Goal: Find specific page/section: Find specific page/section

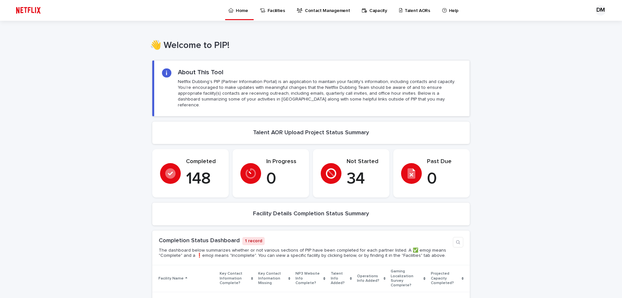
click at [128, 9] on div "Home Facilities Contact Management Capacity Talent AORs Help" at bounding box center [316, 10] width 538 height 21
click at [411, 8] on p "Talent AORs" at bounding box center [418, 7] width 26 height 14
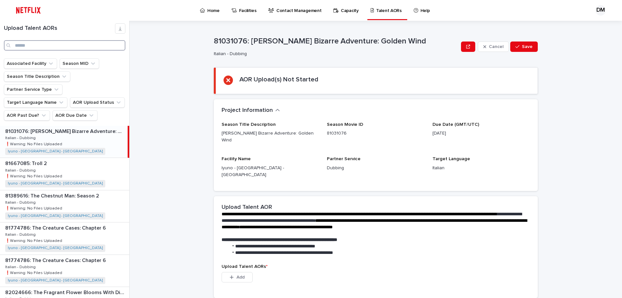
click at [48, 41] on input "Search" at bounding box center [65, 45] width 122 height 10
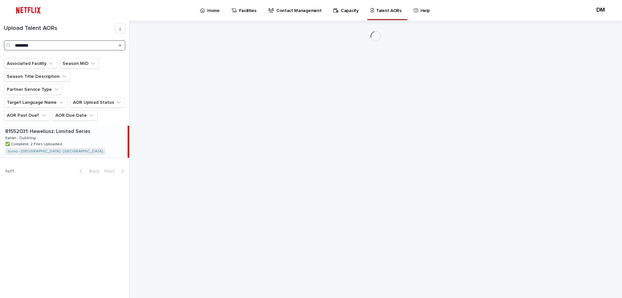
type input "********"
click at [24, 141] on p "✅ Complete: 2 Files Uploaded" at bounding box center [34, 144] width 58 height 6
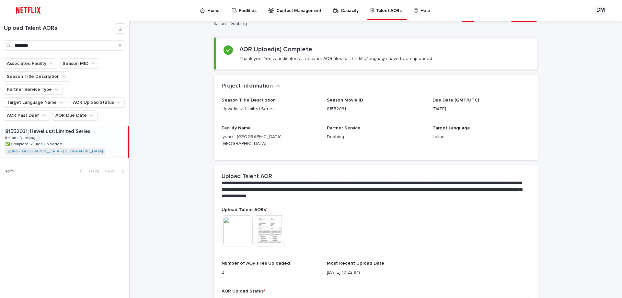
scroll to position [72, 0]
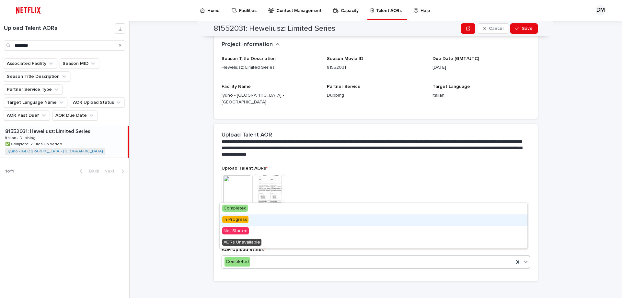
drag, startPoint x: 236, startPoint y: 255, endPoint x: 237, endPoint y: 248, distance: 7.2
click at [242, 219] on span "In Progress" at bounding box center [235, 219] width 26 height 7
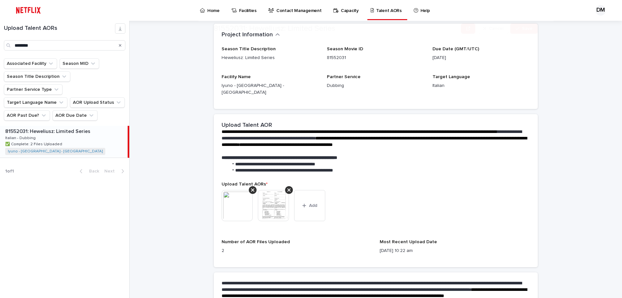
scroll to position [130, 0]
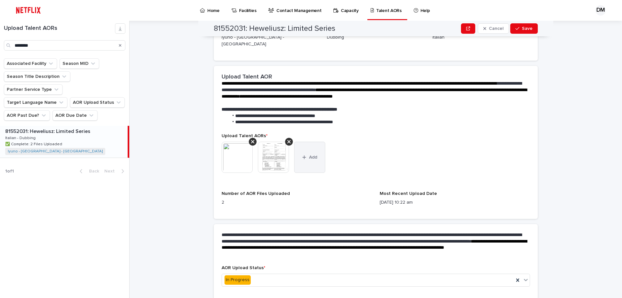
click at [309, 155] on span "Add" at bounding box center [313, 157] width 8 height 5
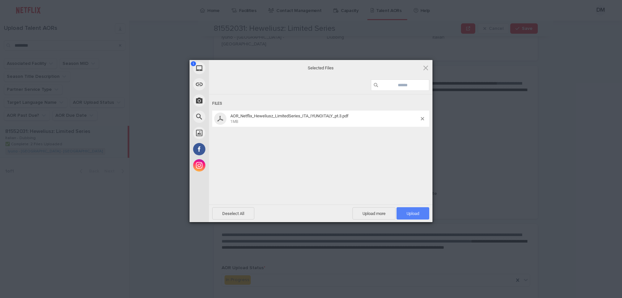
click at [414, 213] on span "Upload 1" at bounding box center [413, 213] width 13 height 5
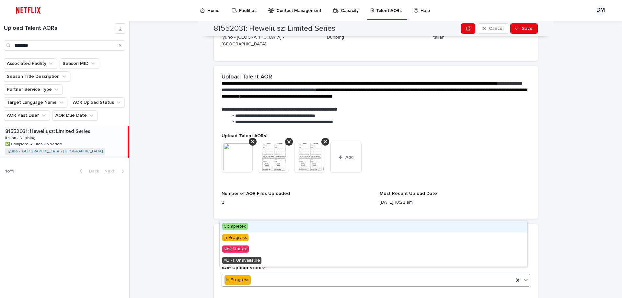
click at [240, 227] on span "Completed" at bounding box center [235, 226] width 26 height 7
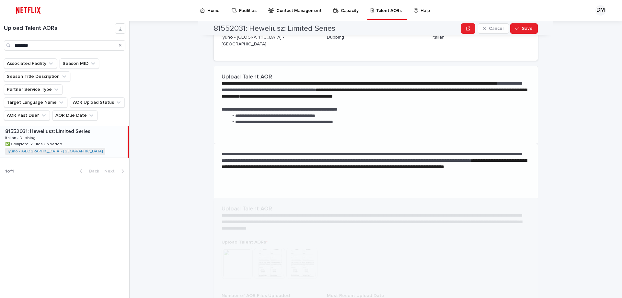
scroll to position [0, 0]
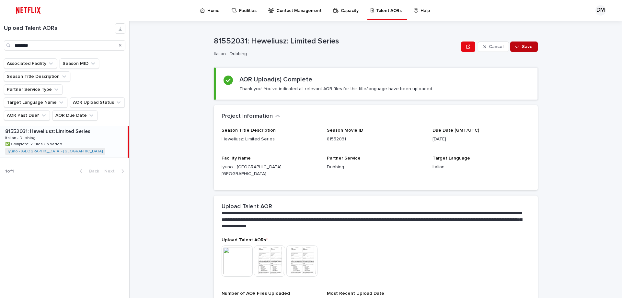
click at [525, 44] on button "Save" at bounding box center [525, 46] width 28 height 10
